Goal: Navigation & Orientation: Find specific page/section

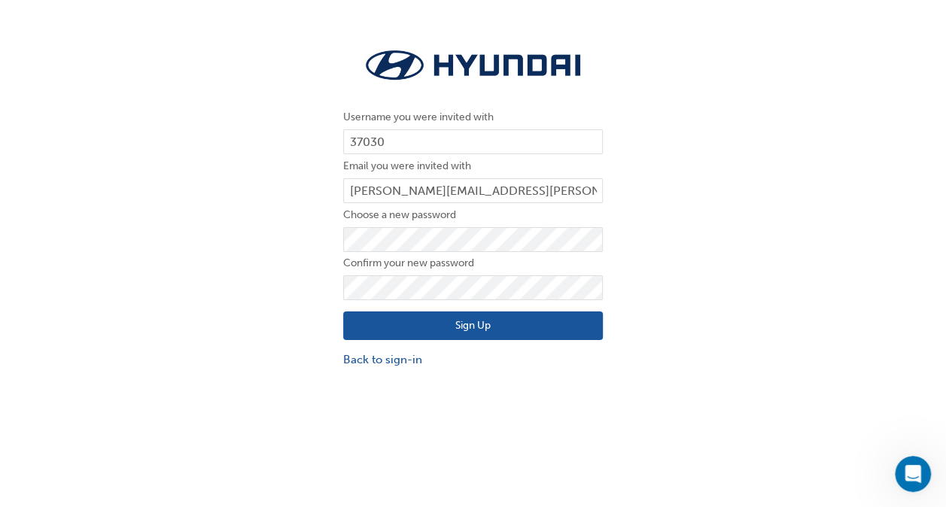
click at [460, 322] on button "Sign Up" at bounding box center [473, 326] width 260 height 29
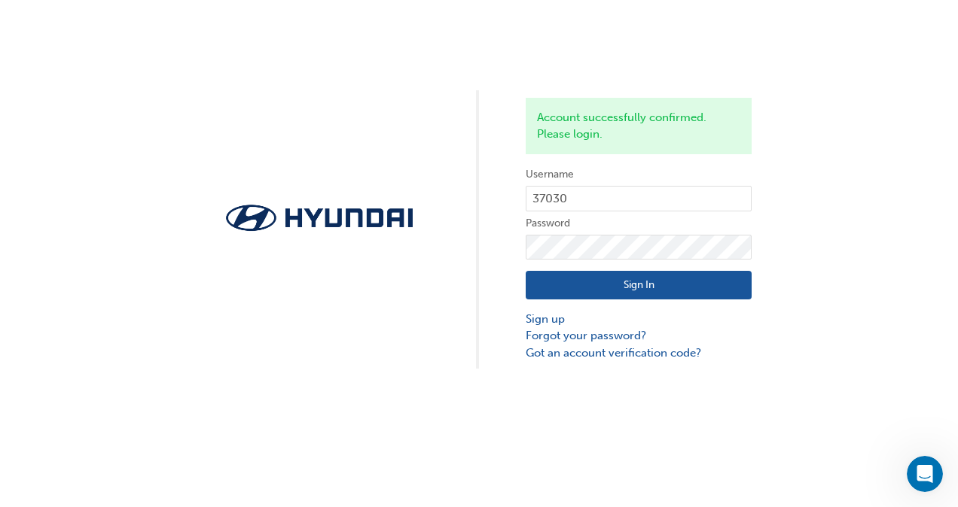
click at [659, 290] on button "Sign In" at bounding box center [638, 285] width 226 height 29
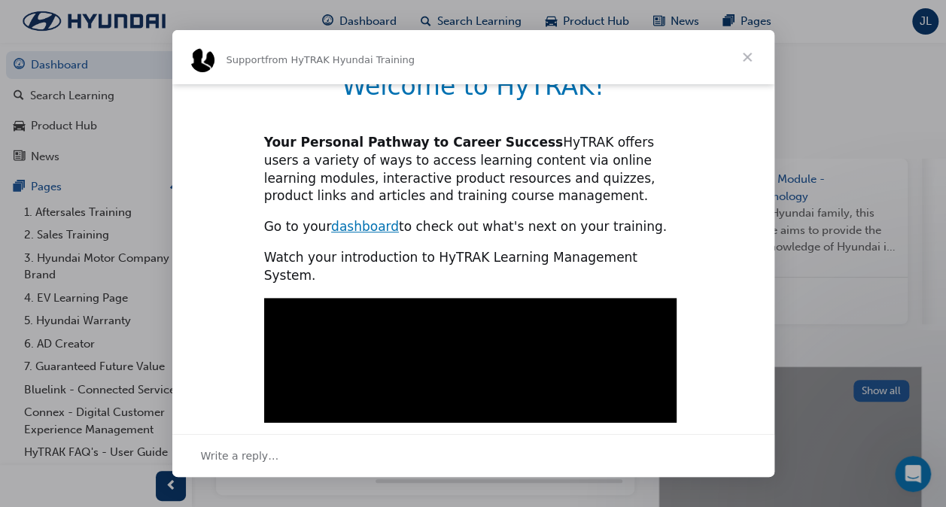
scroll to position [523, 0]
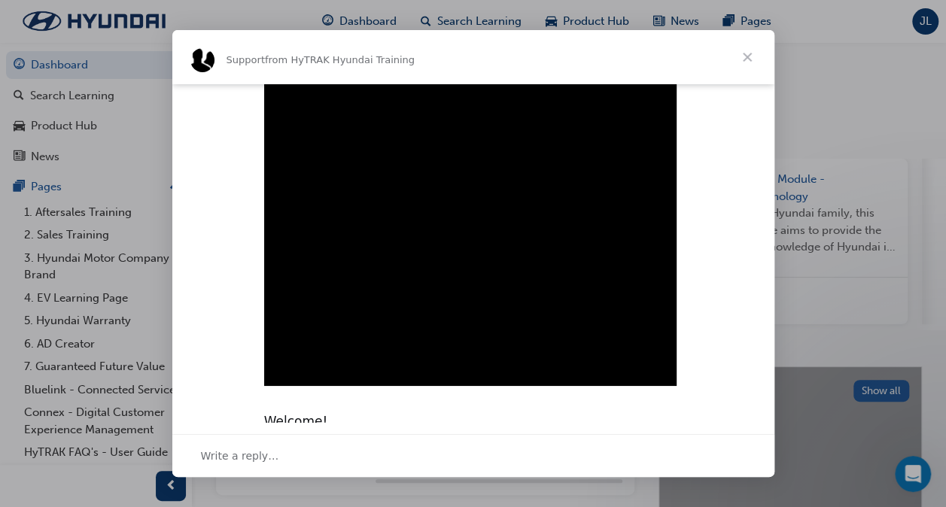
type input "1558110"
click at [747, 53] on span "Close" at bounding box center [747, 57] width 54 height 54
